Goal: Transaction & Acquisition: Purchase product/service

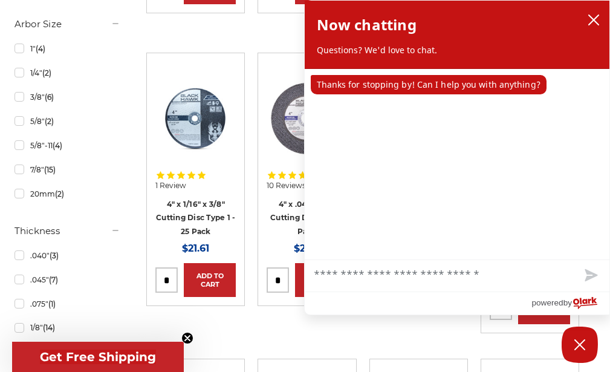
scroll to position [726, 0]
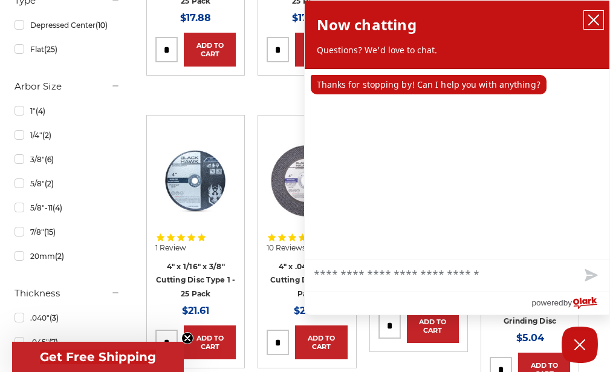
click at [594, 16] on icon "close chatbox" at bounding box center [594, 20] width 12 height 12
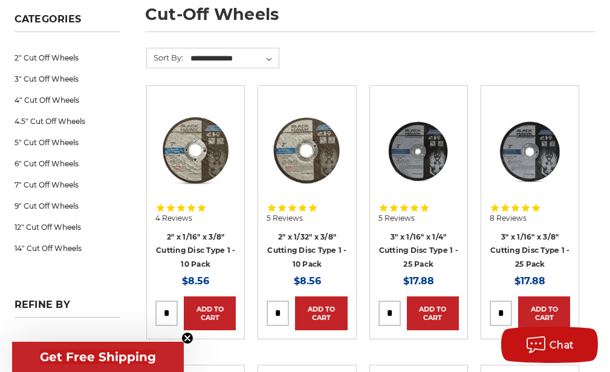
scroll to position [75, 0]
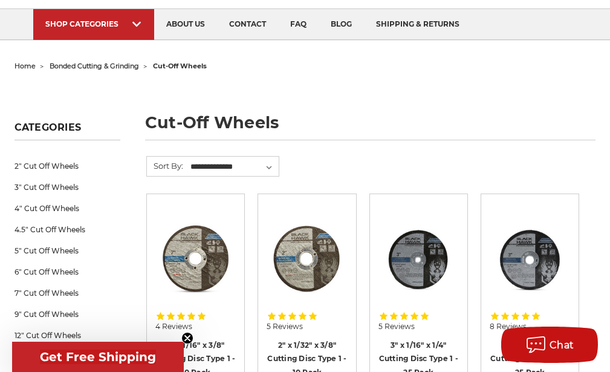
click at [411, 328] on span "5 Reviews" at bounding box center [397, 326] width 36 height 7
click at [411, 342] on link "3" x 1/16" x 1/4" Cutting Disc Type 1 - 25 Pack" at bounding box center [418, 359] width 79 height 36
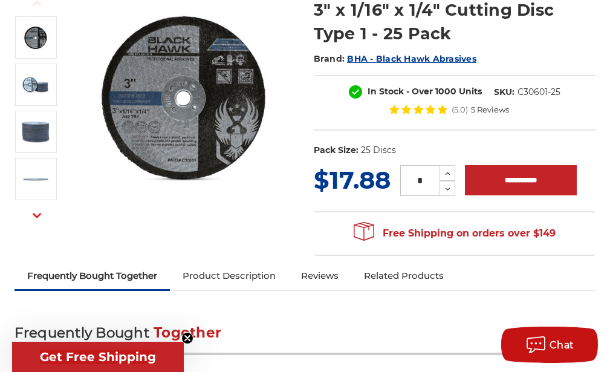
scroll to position [172, 0]
